Goal: Task Accomplishment & Management: Manage account settings

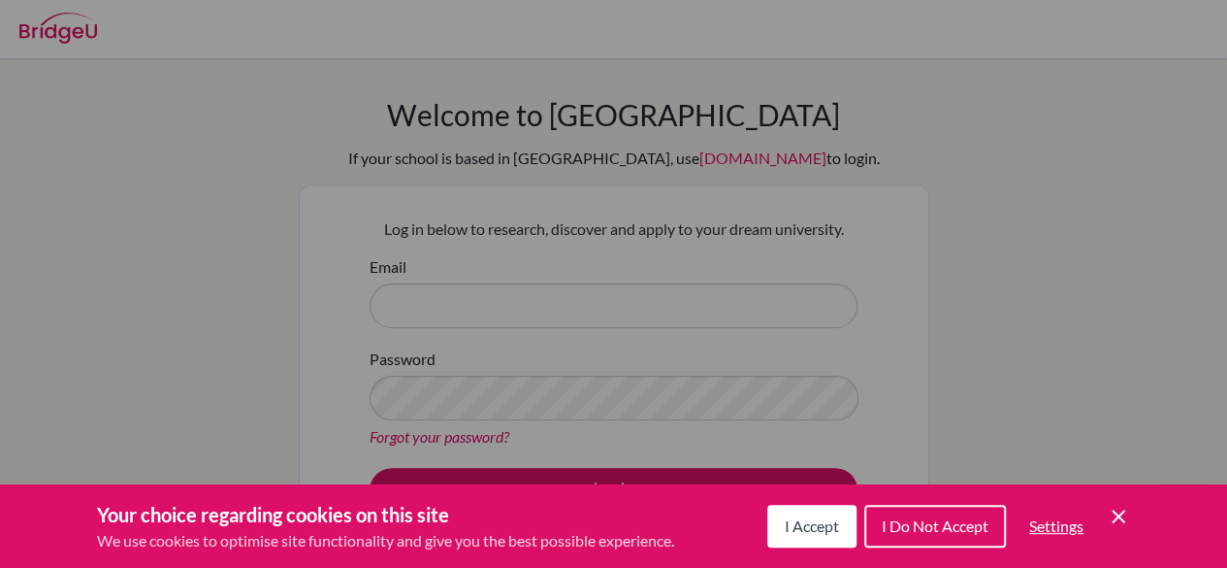
click at [1115, 514] on icon "Save and close" at bounding box center [1119, 516] width 14 height 14
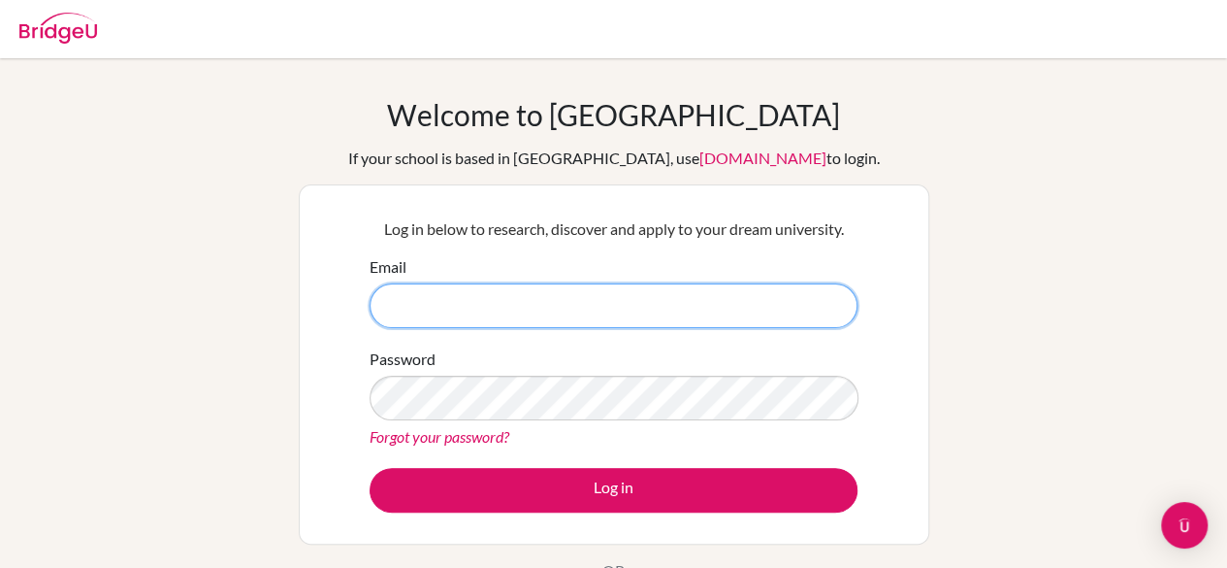
click at [638, 294] on input "Email" at bounding box center [614, 305] width 488 height 45
type input "[EMAIL_ADDRESS][DOMAIN_NAME]"
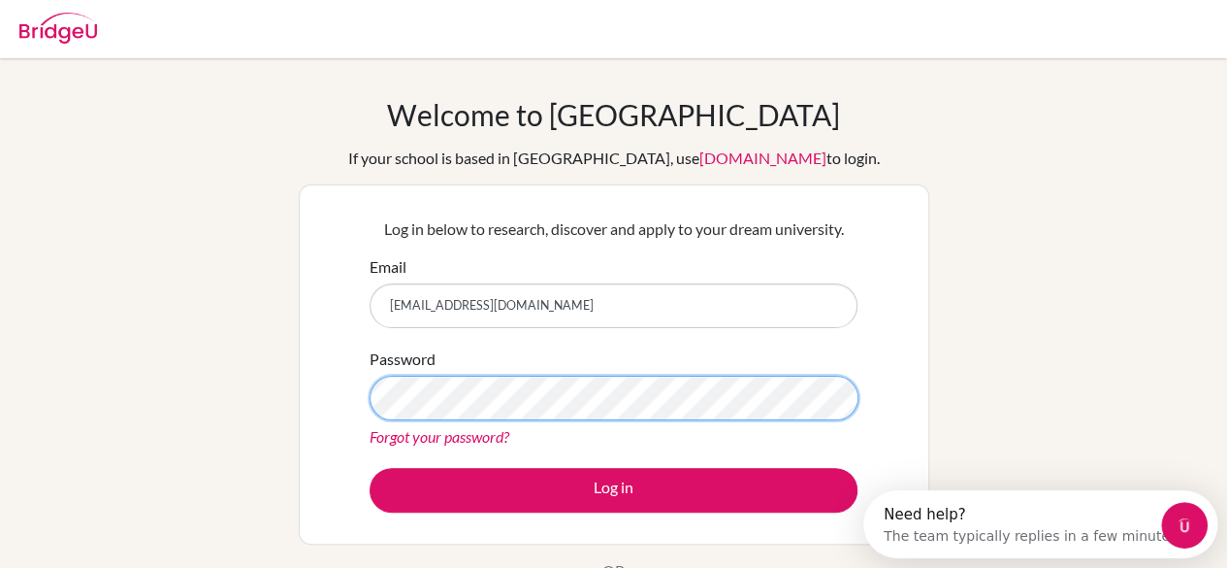
click at [370, 468] on button "Log in" at bounding box center [614, 490] width 488 height 45
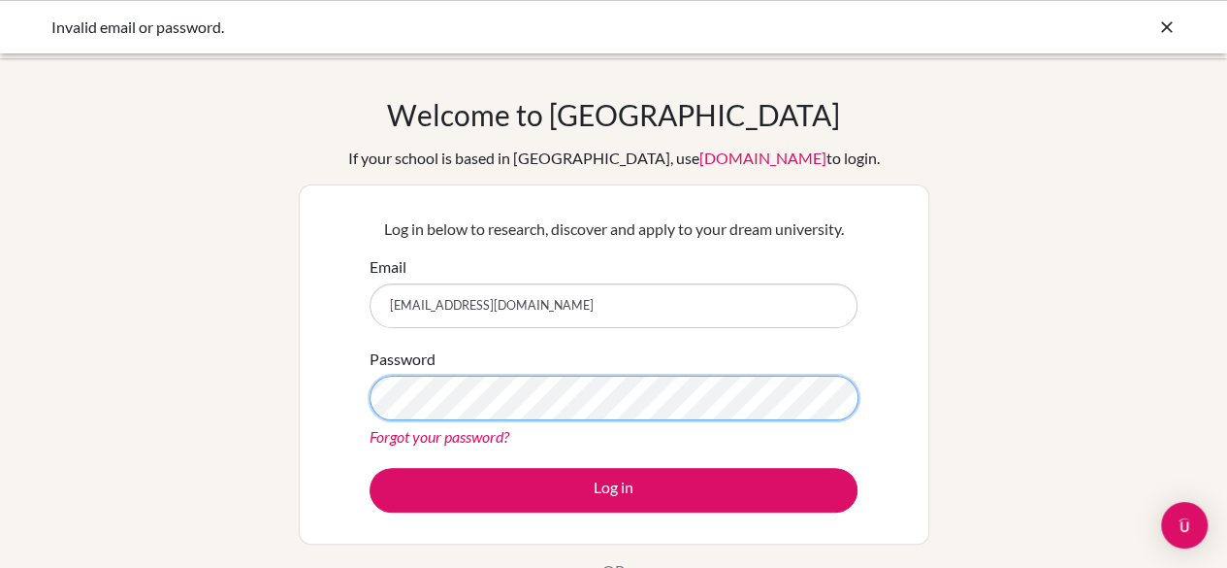
click at [370, 468] on button "Log in" at bounding box center [614, 490] width 488 height 45
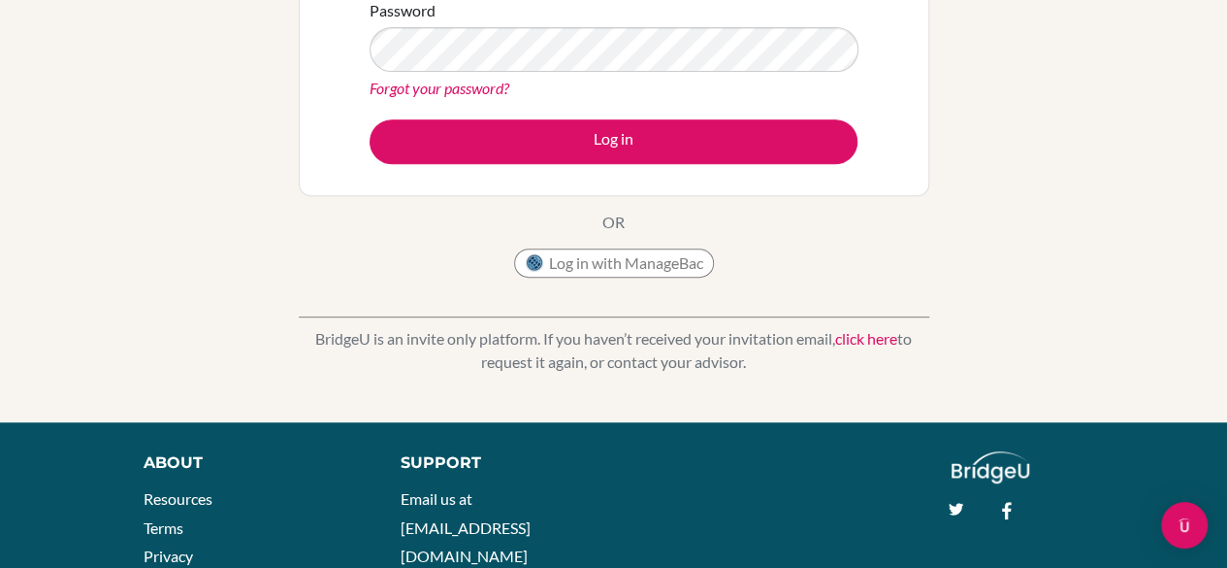
scroll to position [361, 0]
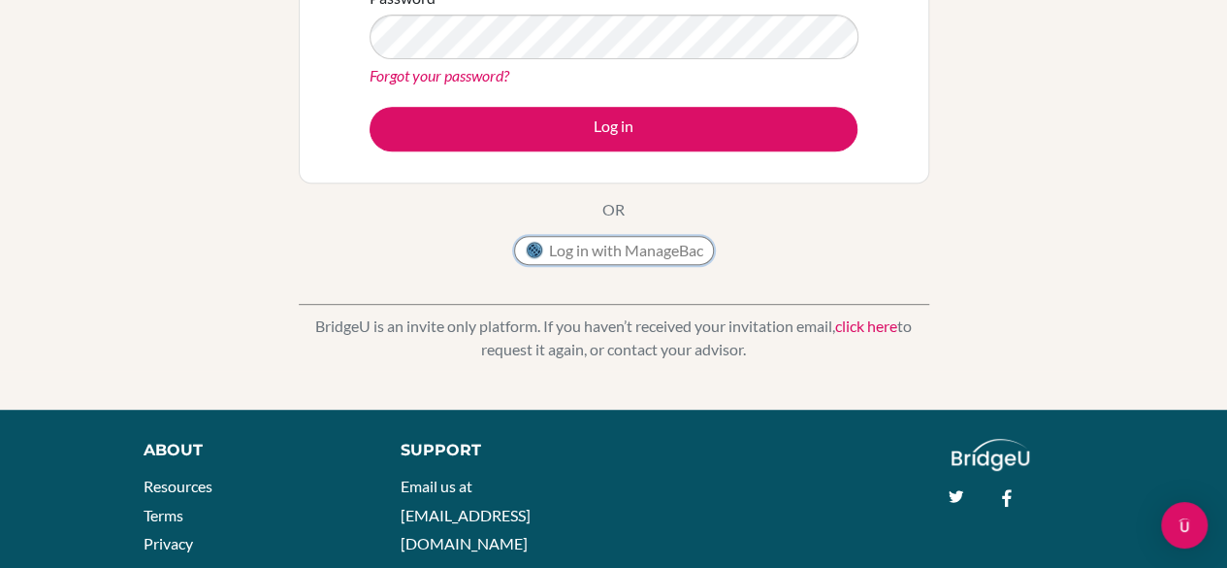
click at [612, 236] on button "Log in with ManageBac" at bounding box center [614, 250] width 200 height 29
